Goal: Check status: Check status

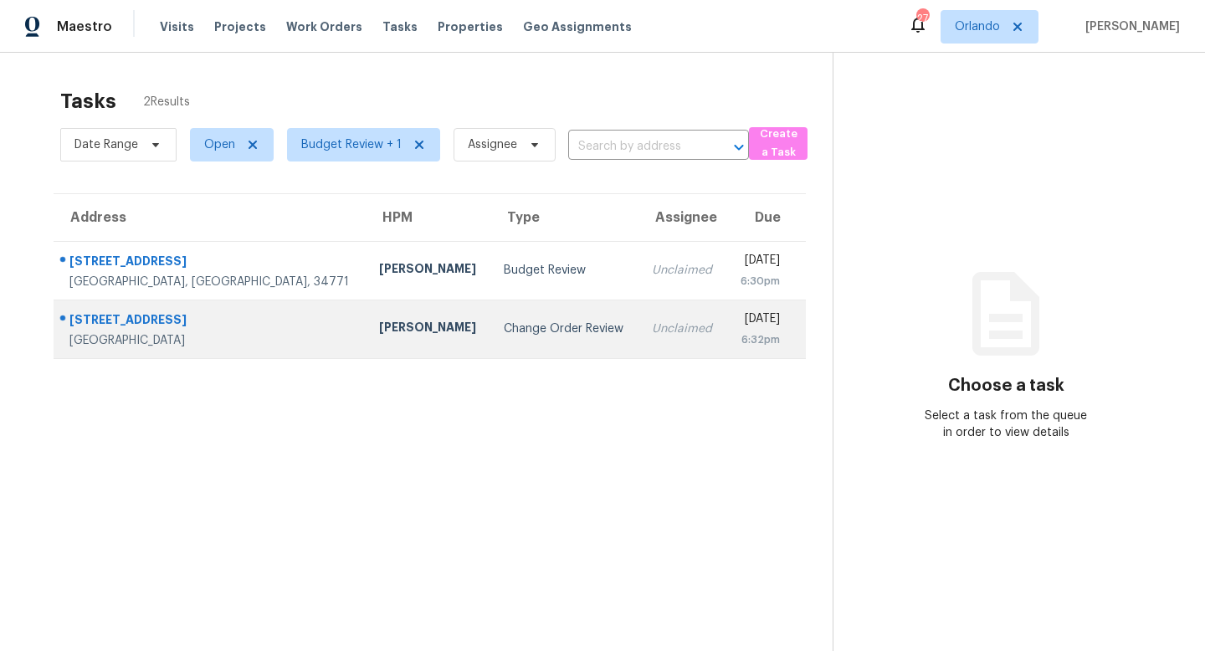
click at [536, 324] on div "Change Order Review" at bounding box center [564, 329] width 121 height 17
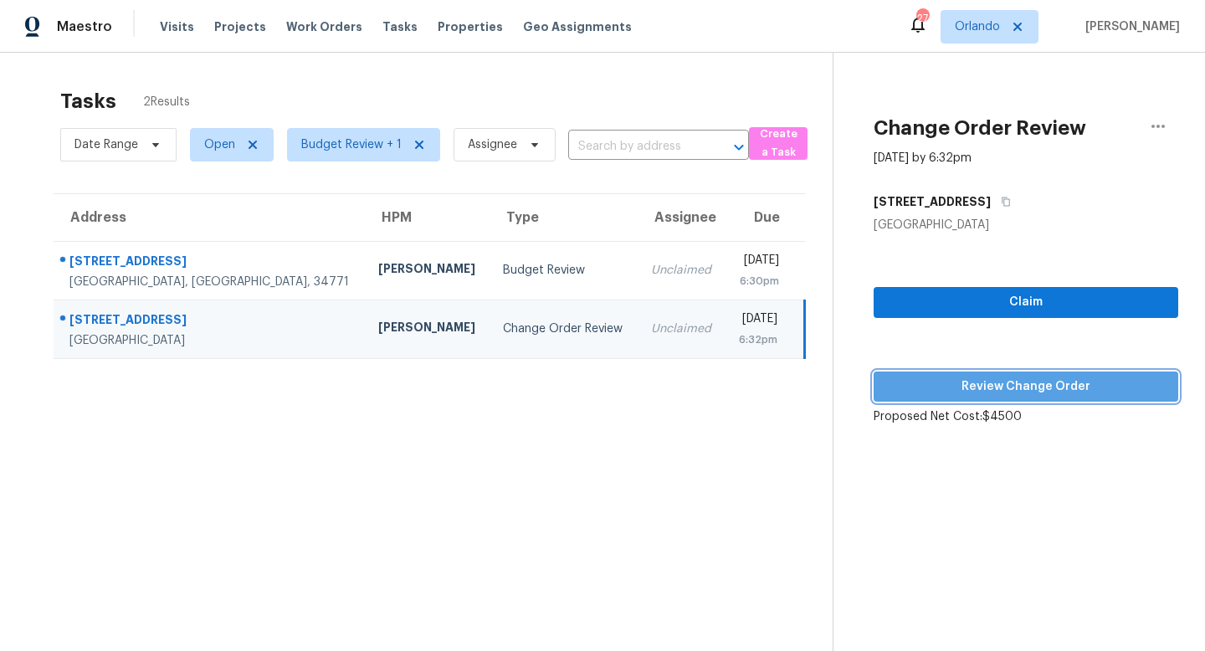
click at [1026, 388] on span "Review Change Order" at bounding box center [1026, 387] width 278 height 21
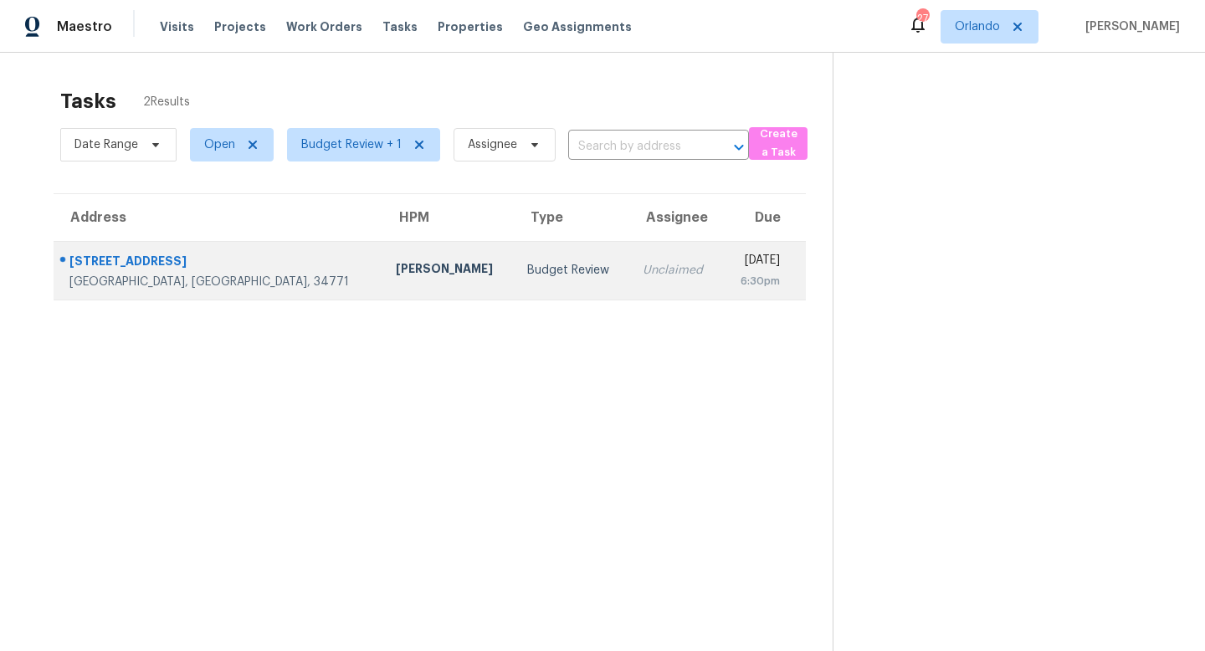
click at [514, 269] on td "Budget Review" at bounding box center [571, 270] width 115 height 59
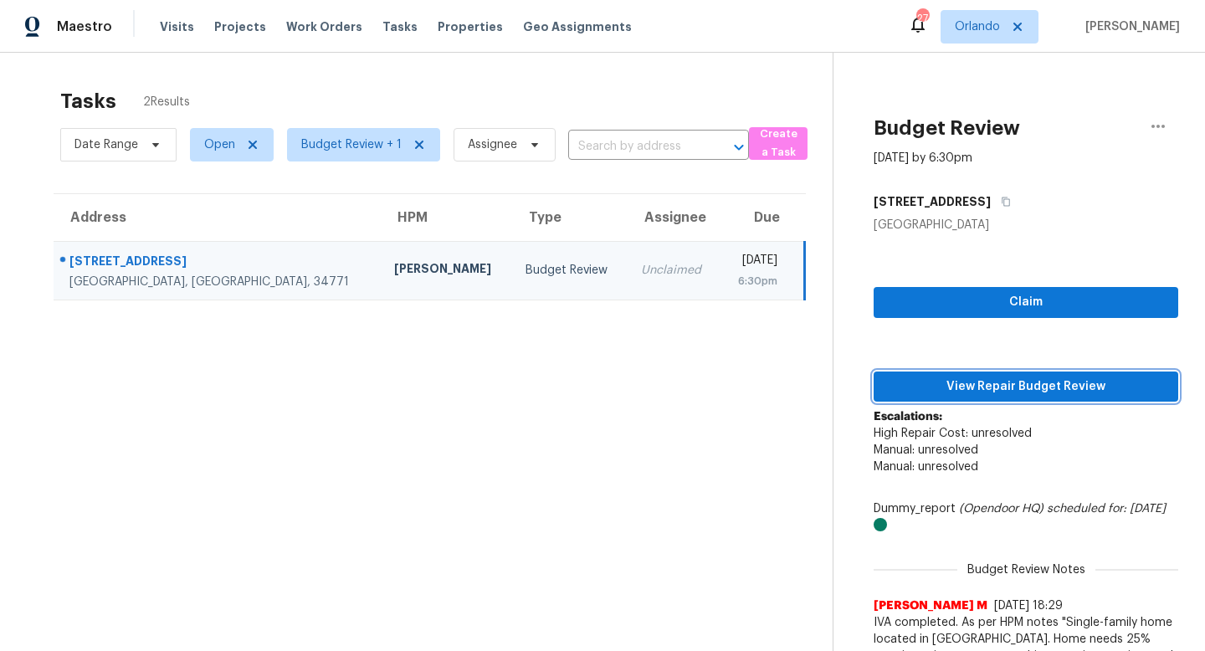
click at [1050, 387] on span "View Repair Budget Review" at bounding box center [1026, 387] width 278 height 21
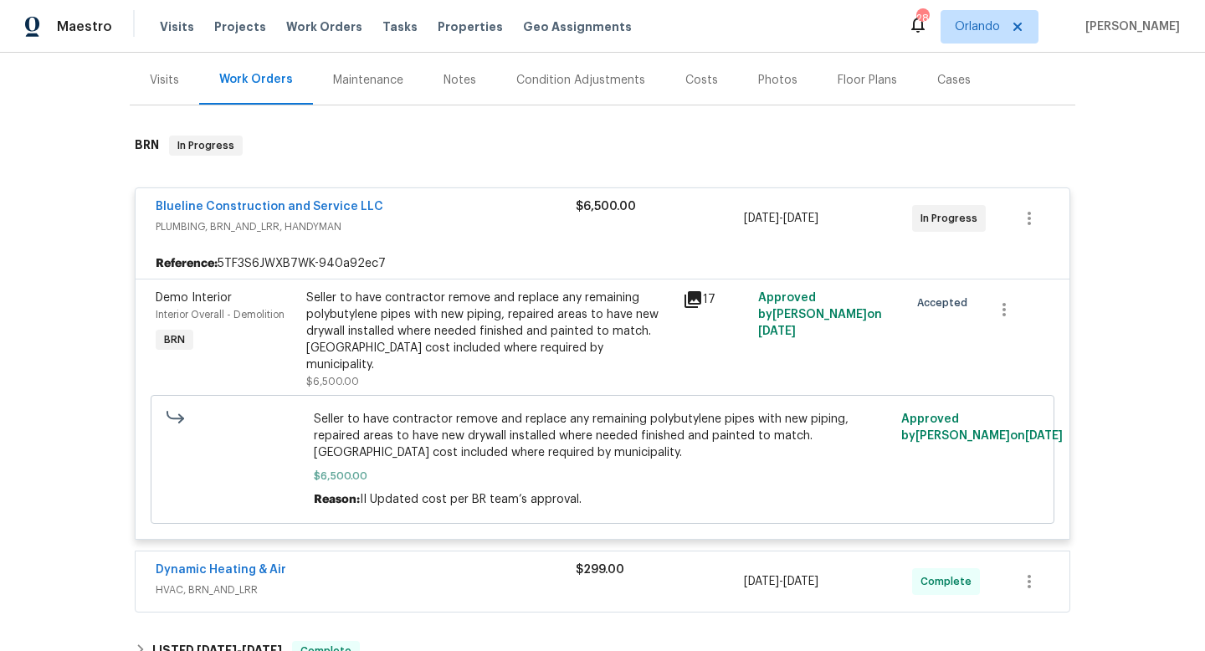
scroll to position [159, 0]
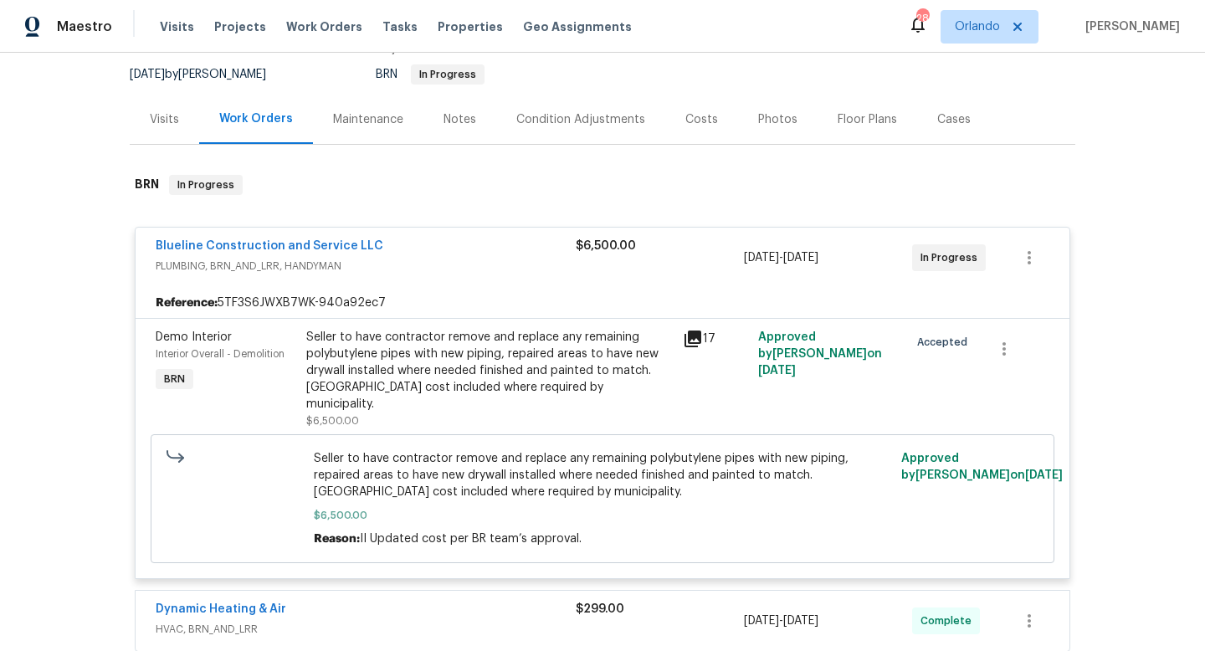
click at [608, 377] on div "Seller to have contractor remove and replace any remaining polybutylene pipes w…" at bounding box center [489, 371] width 367 height 84
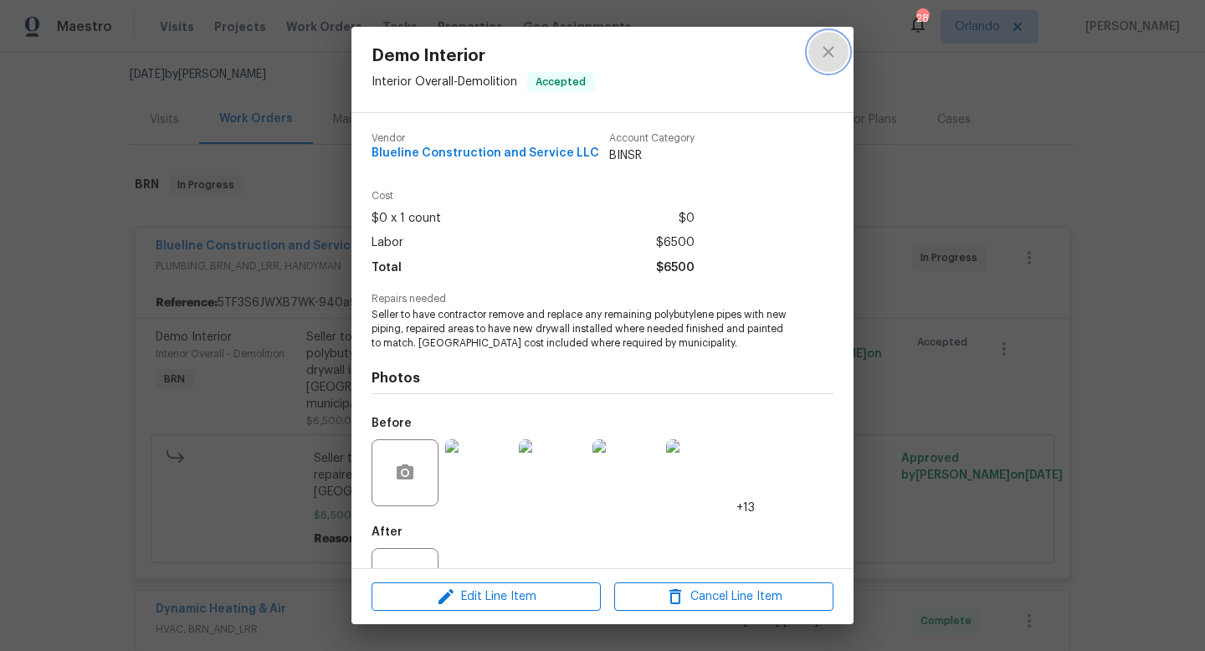
click at [834, 53] on icon "close" at bounding box center [829, 52] width 20 height 20
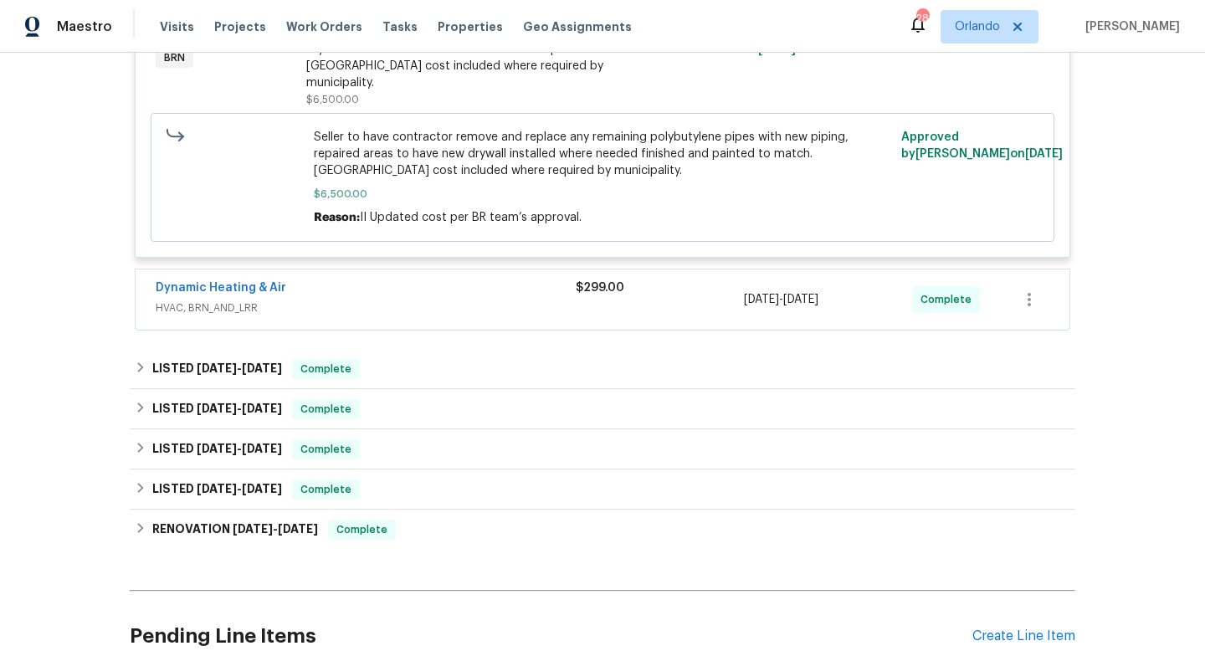
scroll to position [636, 0]
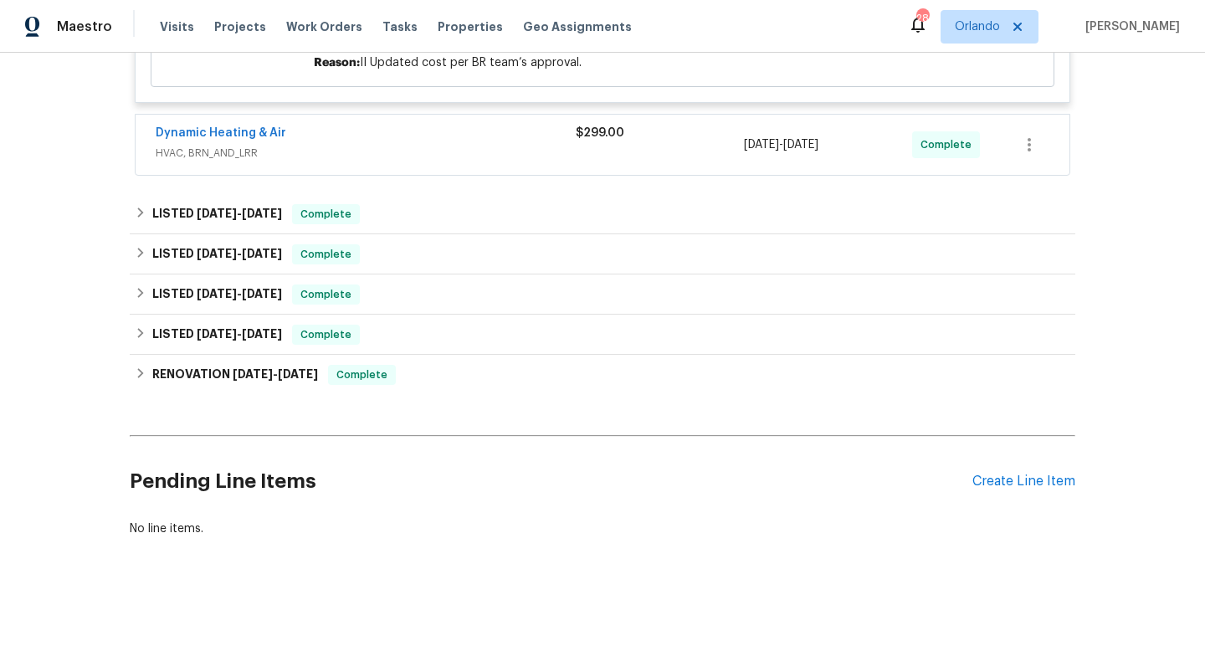
click at [517, 141] on div "Dynamic Heating & Air" at bounding box center [366, 135] width 420 height 20
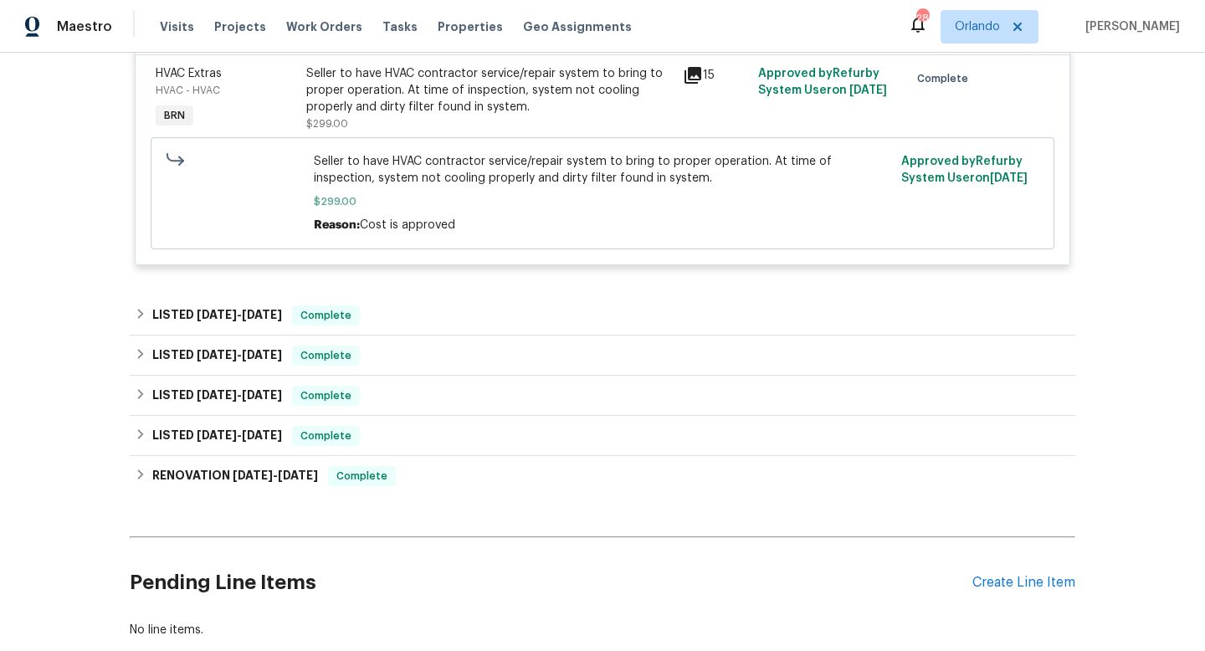
scroll to position [0, 0]
